Goal: Task Accomplishment & Management: Manage account settings

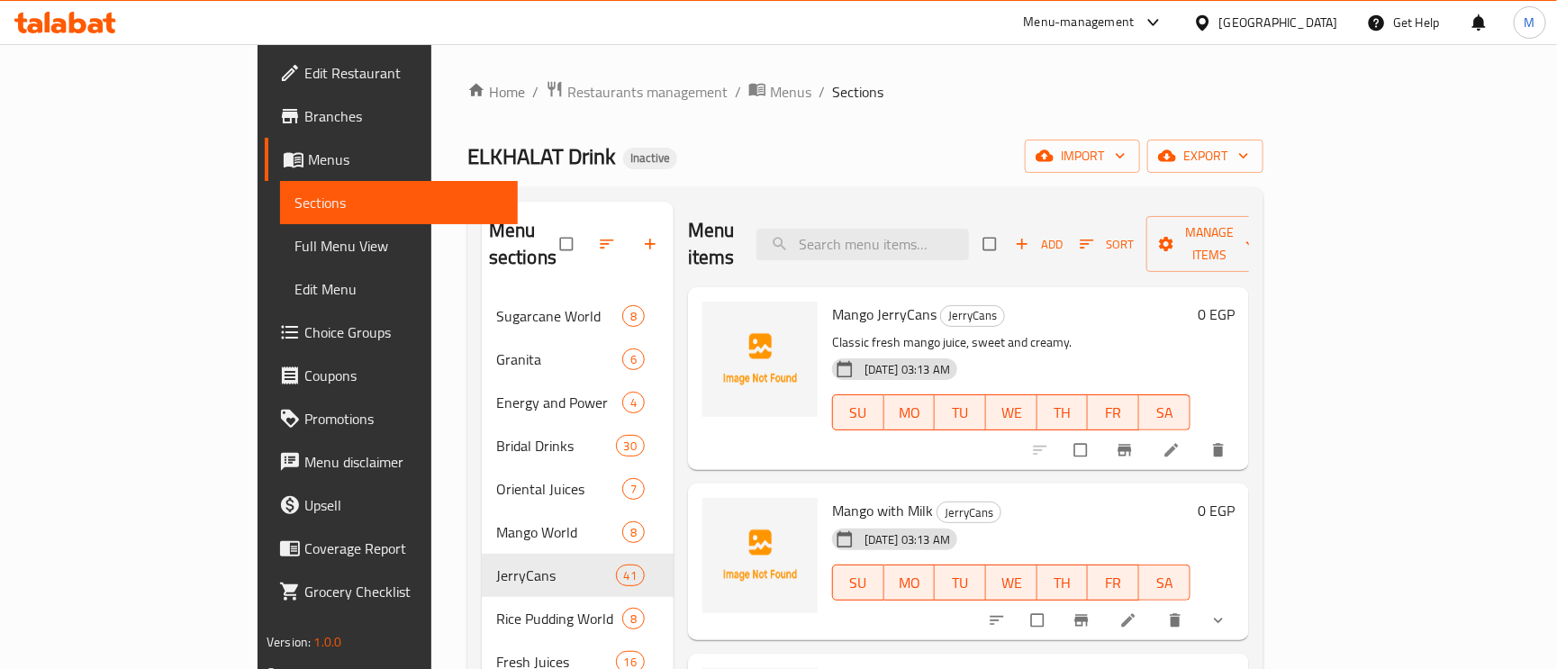
click at [1324, 23] on div "Egypt" at bounding box center [1278, 23] width 119 height 20
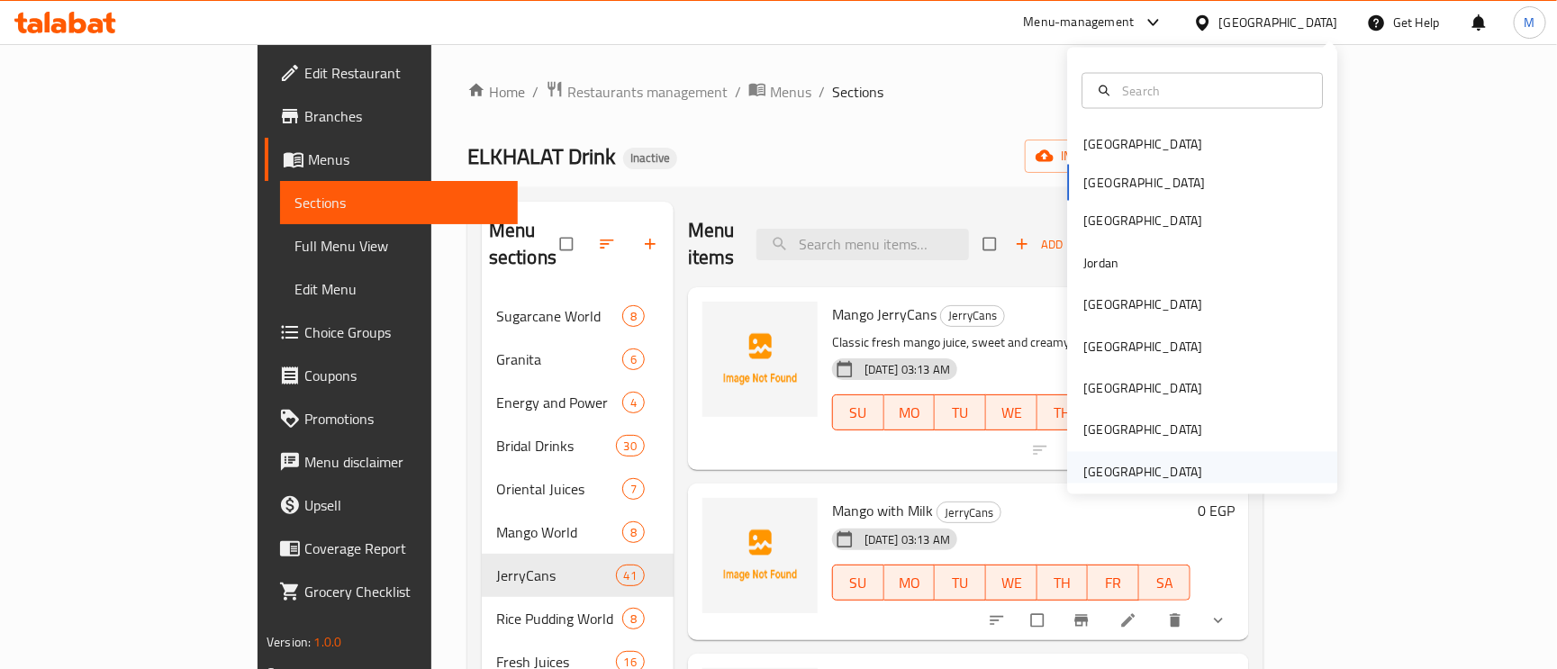
click at [1137, 462] on div "[GEOGRAPHIC_DATA]" at bounding box center [1142, 472] width 119 height 20
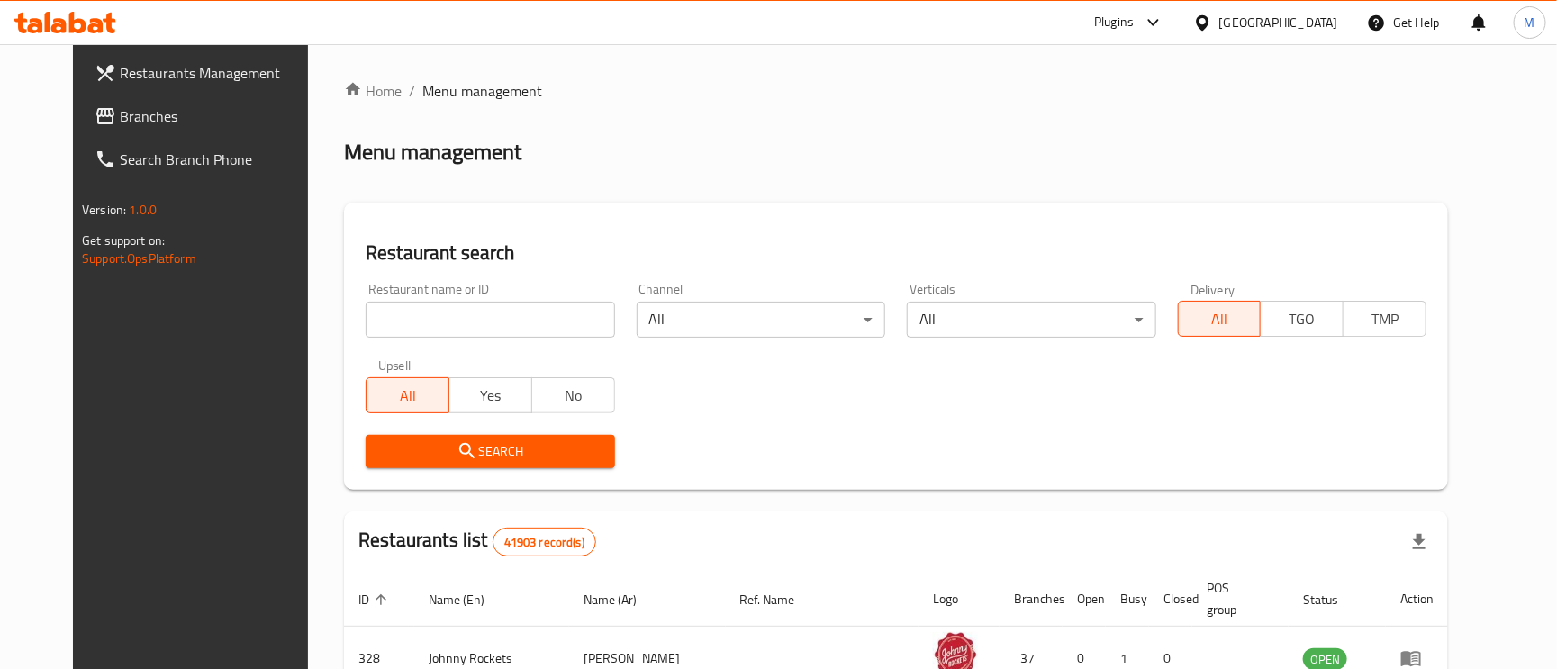
click at [466, 294] on div "Restaurant name or ID Restaurant name or ID" at bounding box center [490, 310] width 249 height 55
click at [487, 342] on div "Restaurant name or ID Restaurant name or ID" at bounding box center [490, 310] width 270 height 77
paste input "780096"
click at [484, 332] on input "780096" at bounding box center [490, 320] width 249 height 36
type input "780096"
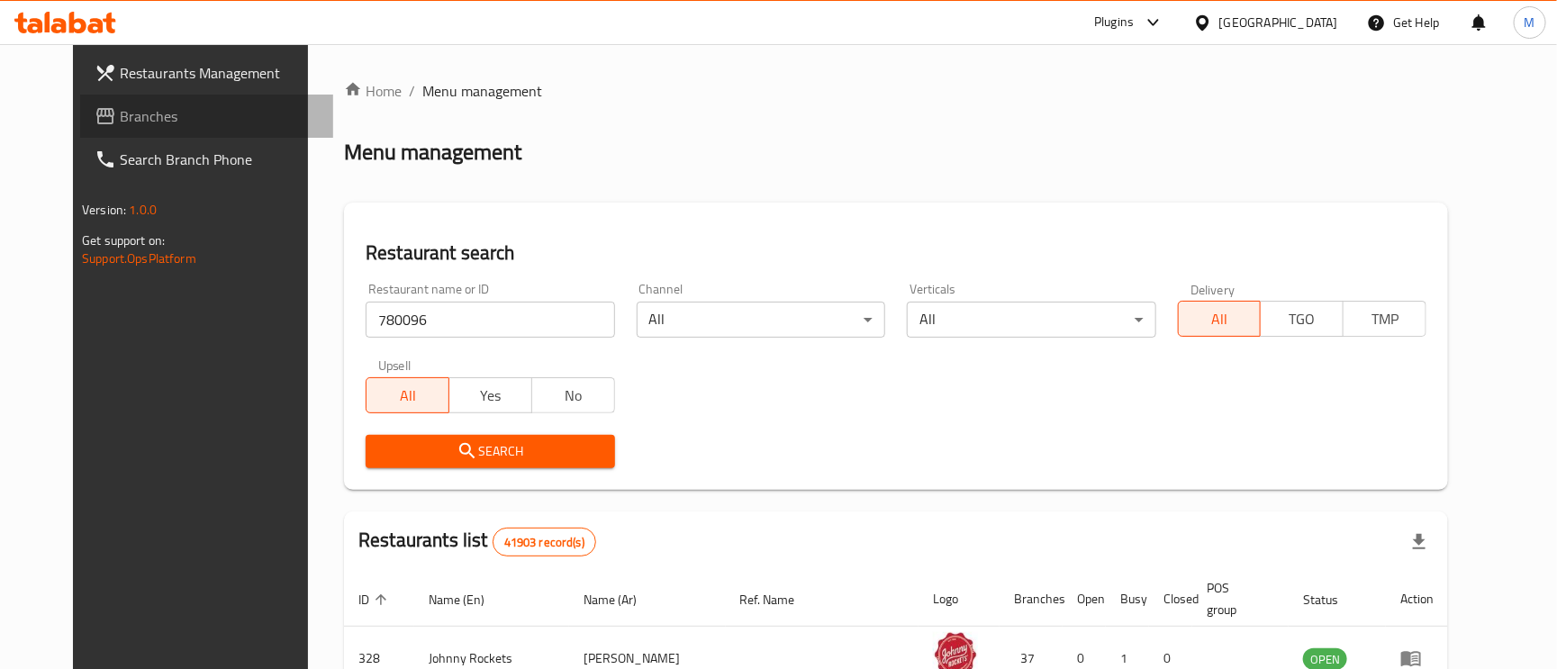
click at [120, 105] on span "Branches" at bounding box center [219, 116] width 199 height 22
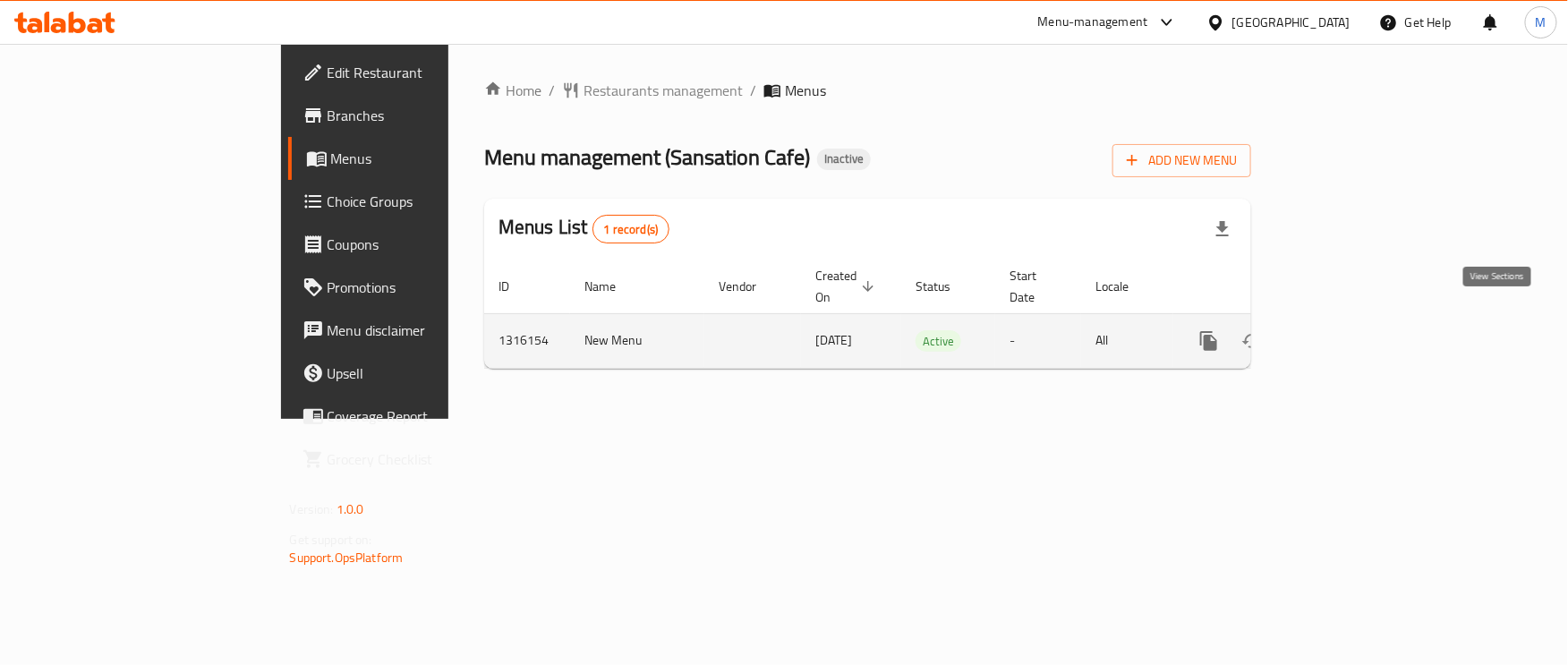
click at [1359, 329] on link "enhanced table" at bounding box center [1337, 341] width 43 height 43
